Goal: Navigation & Orientation: Find specific page/section

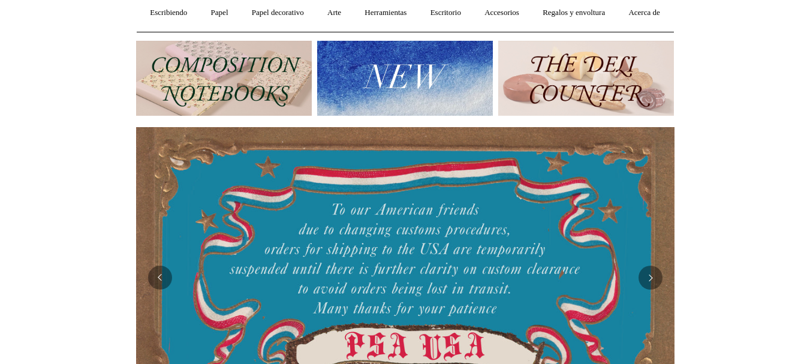
scroll to position [108, 0]
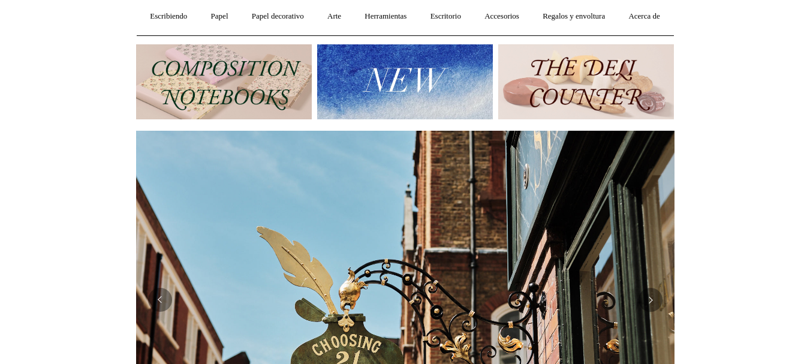
scroll to position [0, 0]
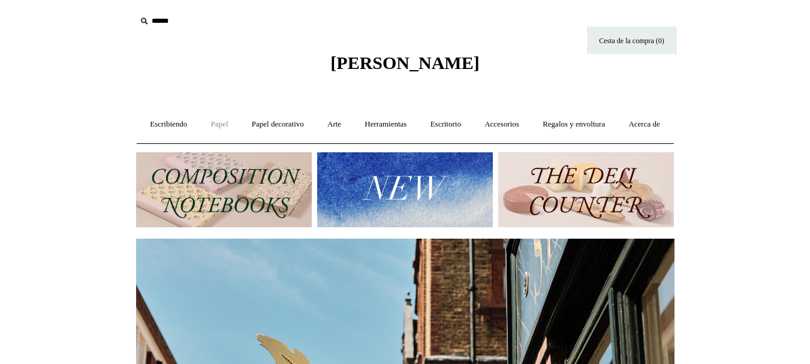
click at [239, 129] on link "Papel +" at bounding box center [219, 124] width 39 height 32
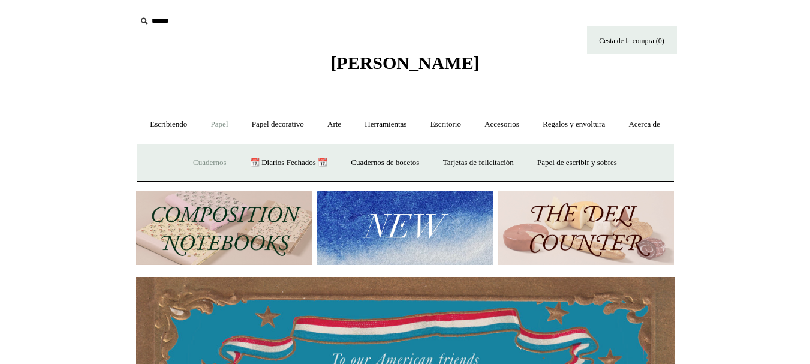
click at [203, 167] on font "Cuadernos" at bounding box center [210, 162] width 34 height 9
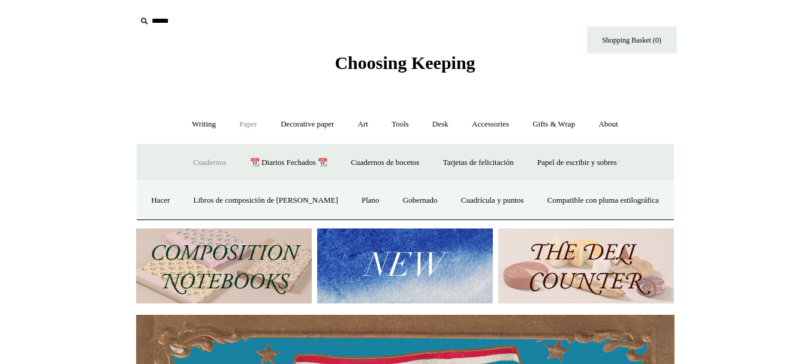
click at [246, 125] on link "Paper -" at bounding box center [248, 124] width 40 height 32
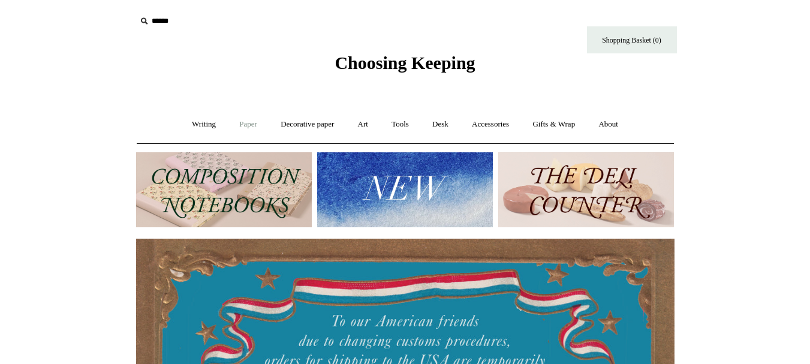
click at [246, 125] on link "Paper +" at bounding box center [248, 124] width 40 height 32
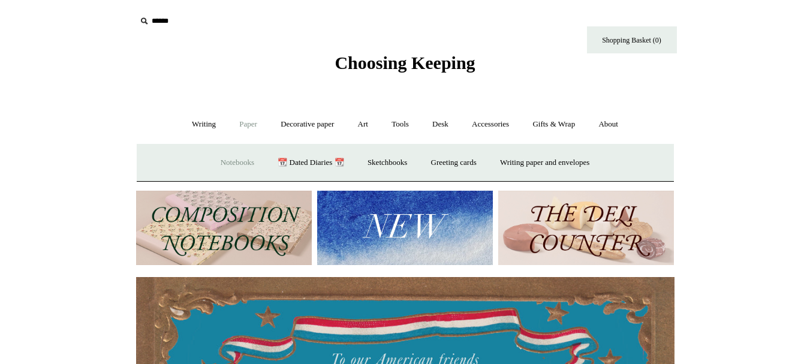
click at [213, 167] on link "Notebooks +" at bounding box center [237, 163] width 55 height 32
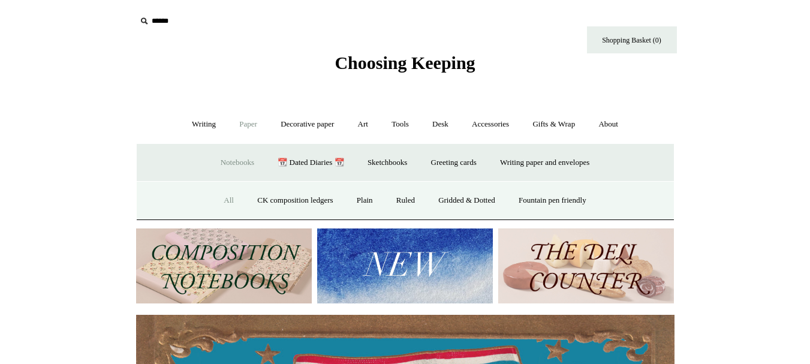
click at [216, 199] on link "All" at bounding box center [229, 201] width 32 height 32
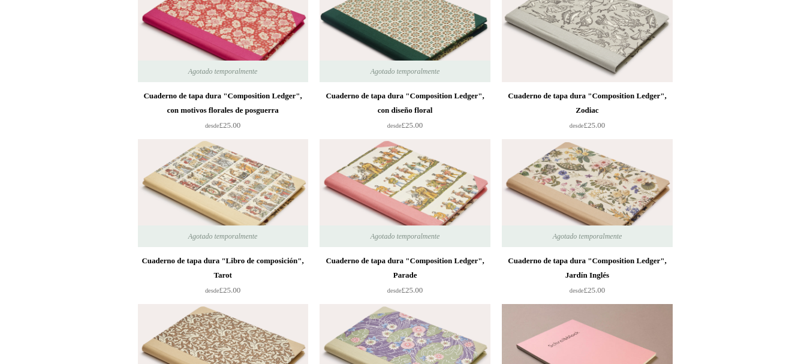
scroll to position [342, 0]
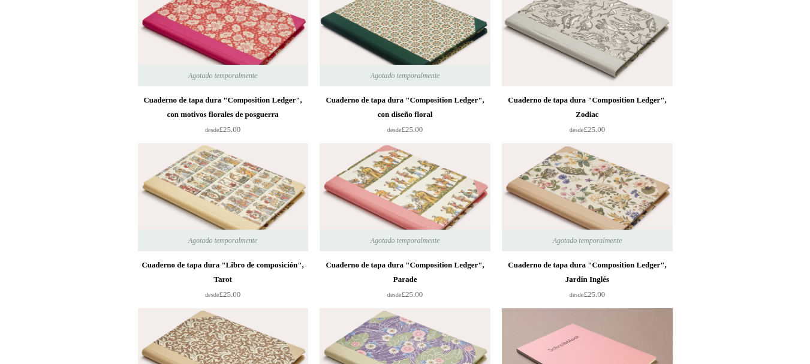
click at [392, 210] on img at bounding box center [404, 197] width 170 height 108
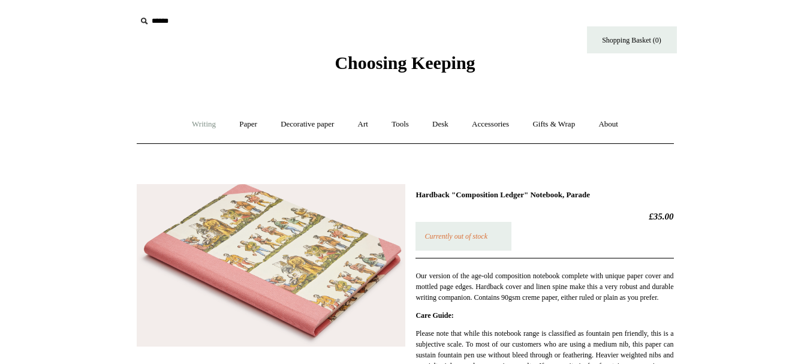
click at [197, 125] on link "Writing +" at bounding box center [204, 124] width 46 height 32
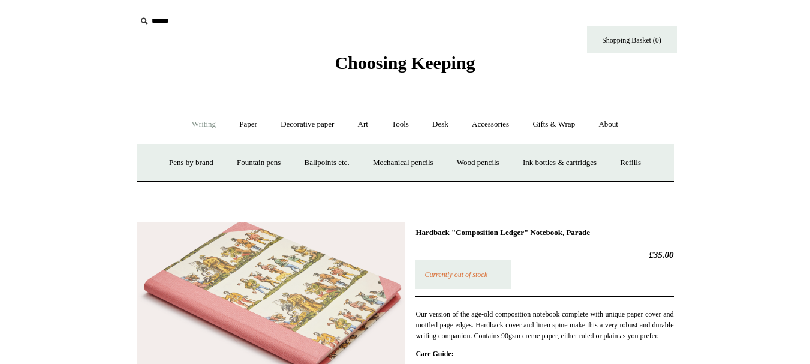
click at [209, 131] on link "Writing -" at bounding box center [204, 124] width 46 height 32
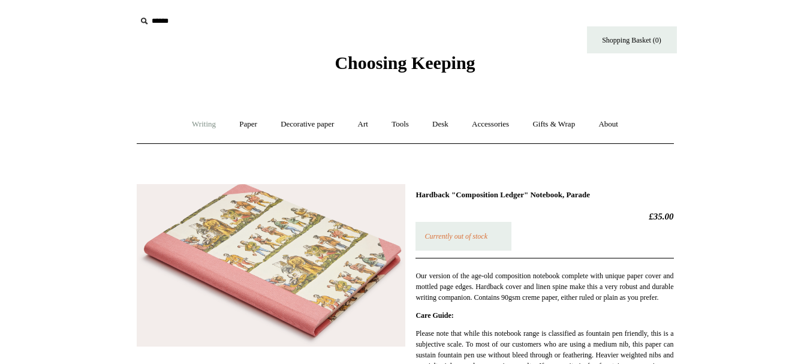
click at [209, 131] on link "Writing +" at bounding box center [204, 124] width 46 height 32
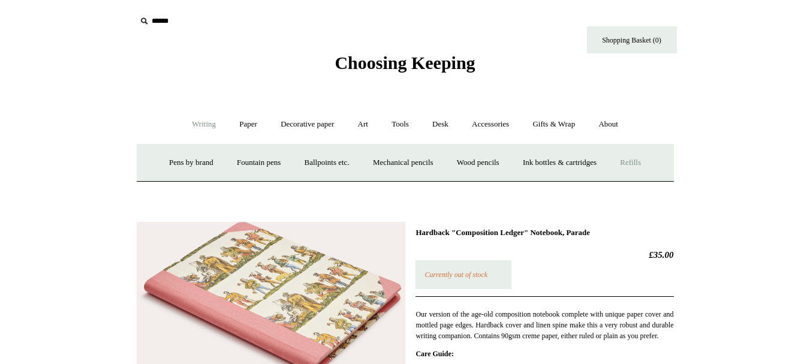
click at [651, 165] on link "Refills +" at bounding box center [630, 163] width 43 height 32
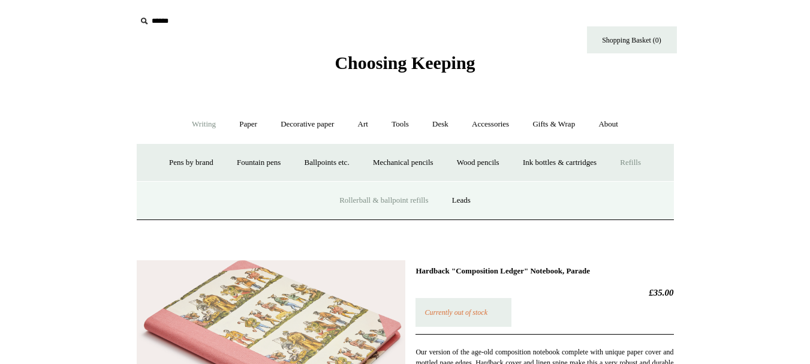
click at [377, 205] on link "Rollerball & ballpoint refills" at bounding box center [383, 201] width 110 height 32
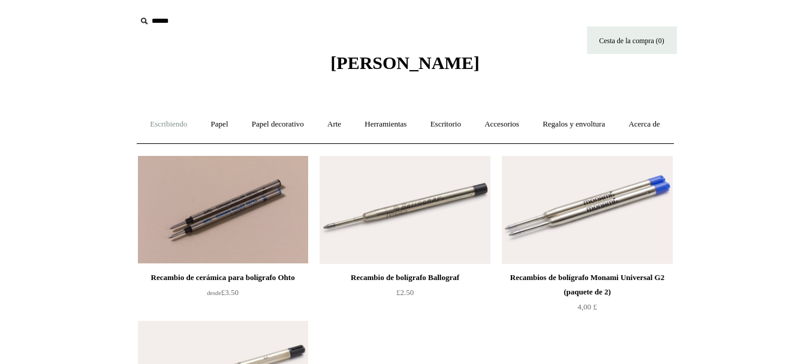
click at [176, 116] on link "Escribiendo +" at bounding box center [168, 124] width 59 height 32
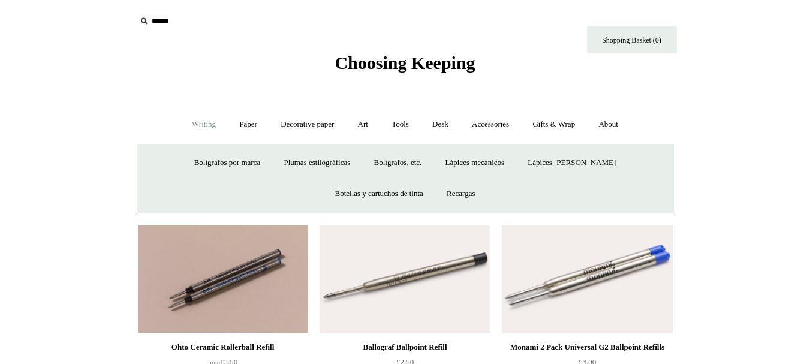
click at [183, 122] on link "Writing -" at bounding box center [204, 124] width 46 height 32
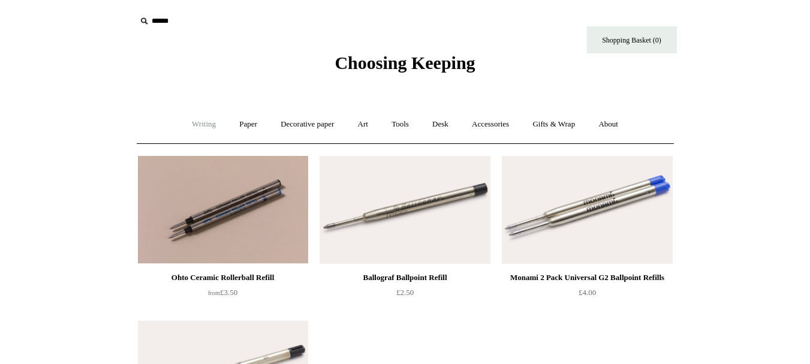
click at [188, 122] on link "Writing +" at bounding box center [204, 124] width 46 height 32
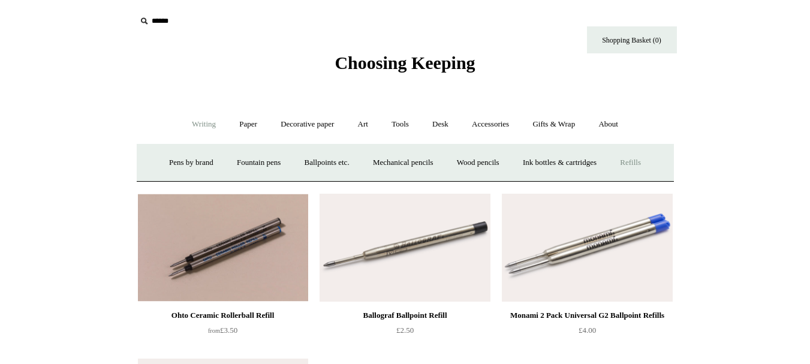
click at [641, 168] on link "Refills +" at bounding box center [630, 163] width 43 height 32
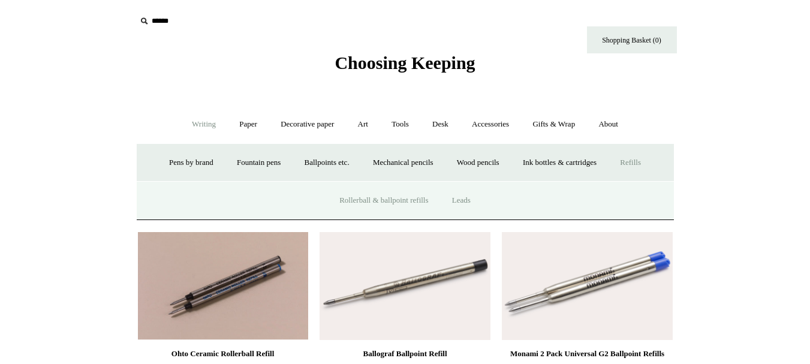
click at [462, 195] on link "Leads" at bounding box center [461, 201] width 40 height 32
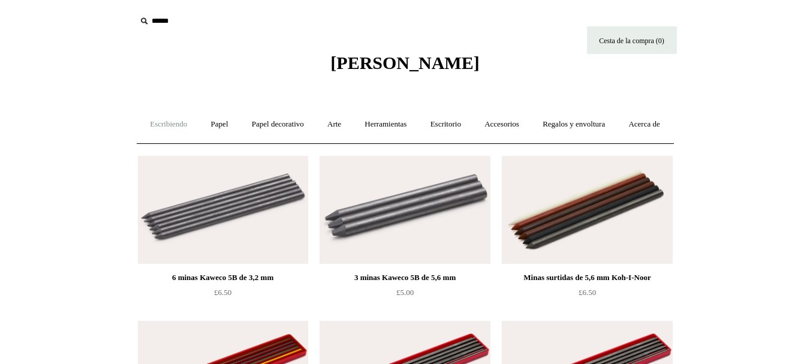
click at [187, 123] on font "Escribiendo" at bounding box center [168, 123] width 37 height 9
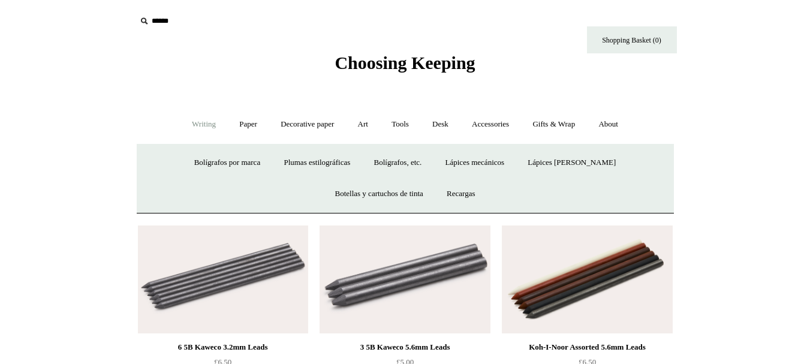
click at [196, 122] on link "Writing -" at bounding box center [204, 124] width 46 height 32
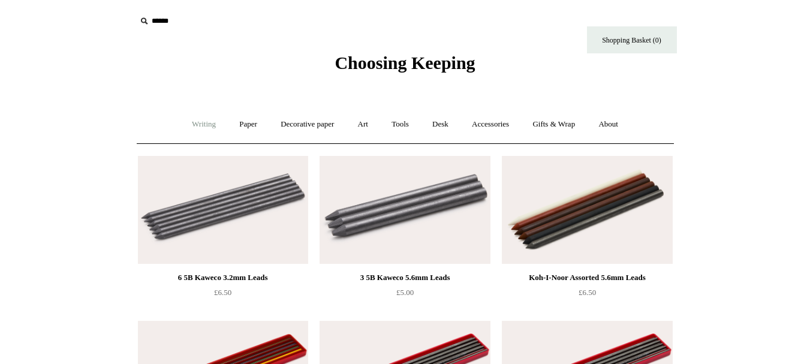
click at [196, 122] on link "Writing +" at bounding box center [204, 124] width 46 height 32
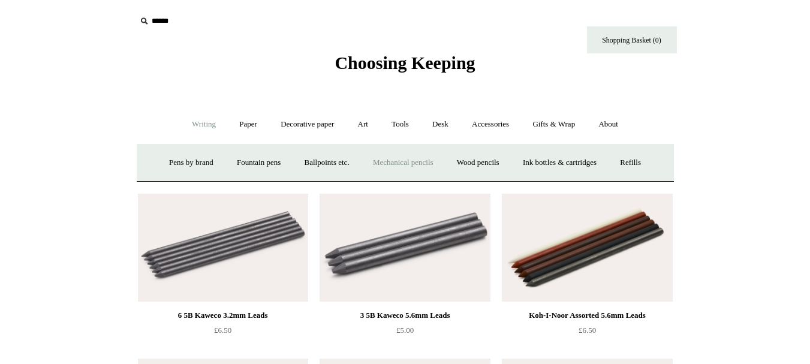
click at [424, 168] on link "Mechanical pencils +" at bounding box center [403, 163] width 82 height 32
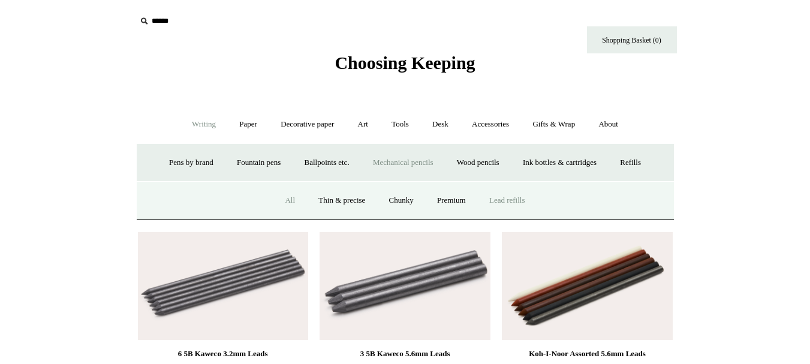
click at [286, 201] on link "All" at bounding box center [290, 201] width 32 height 32
